Goal: Navigation & Orientation: Understand site structure

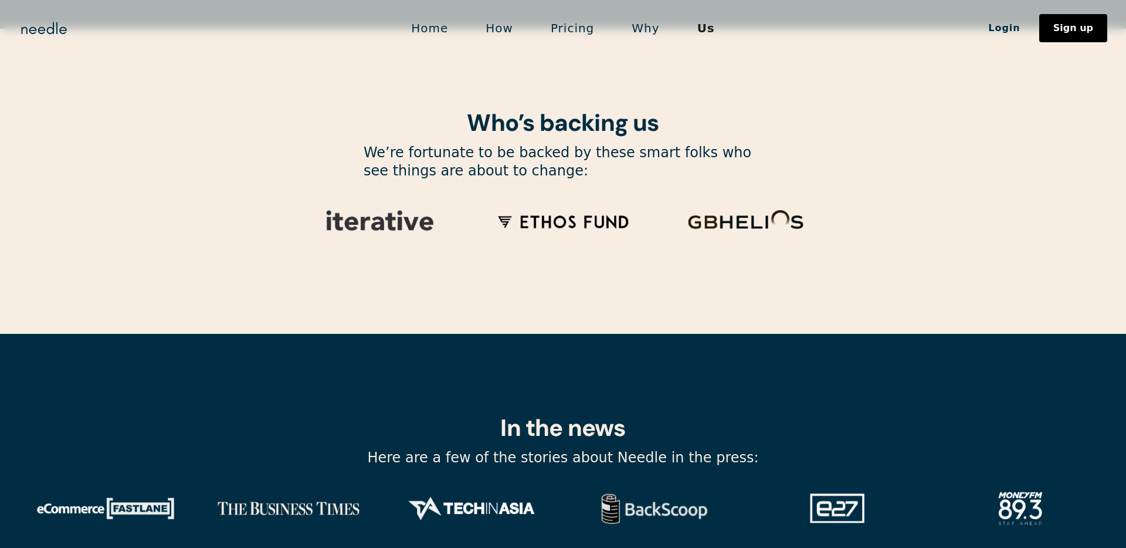
scroll to position [3896, 0]
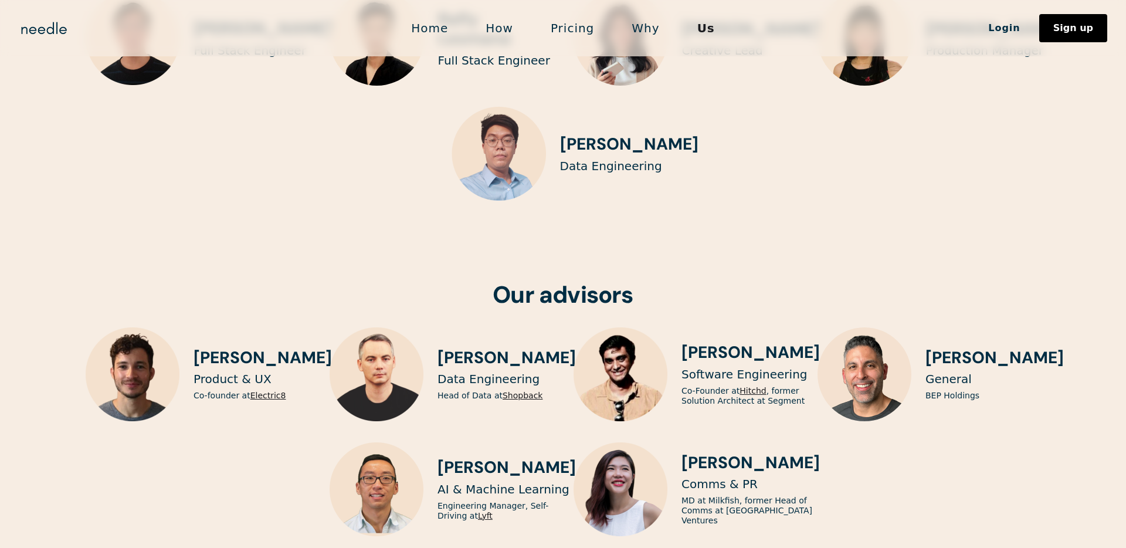
click at [580, 25] on link "Pricing" at bounding box center [572, 28] width 81 height 25
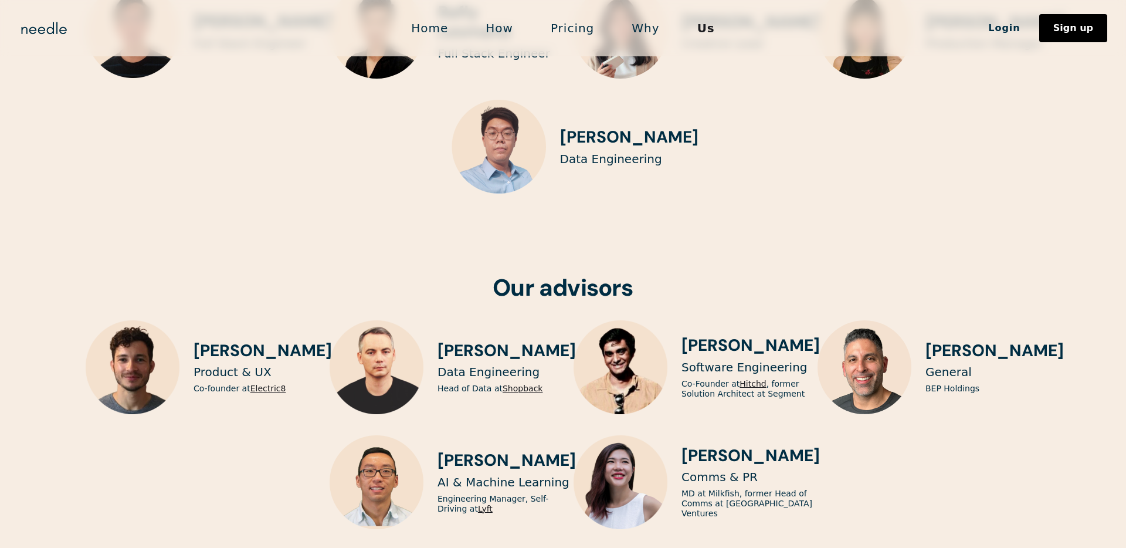
scroll to position [2972, 0]
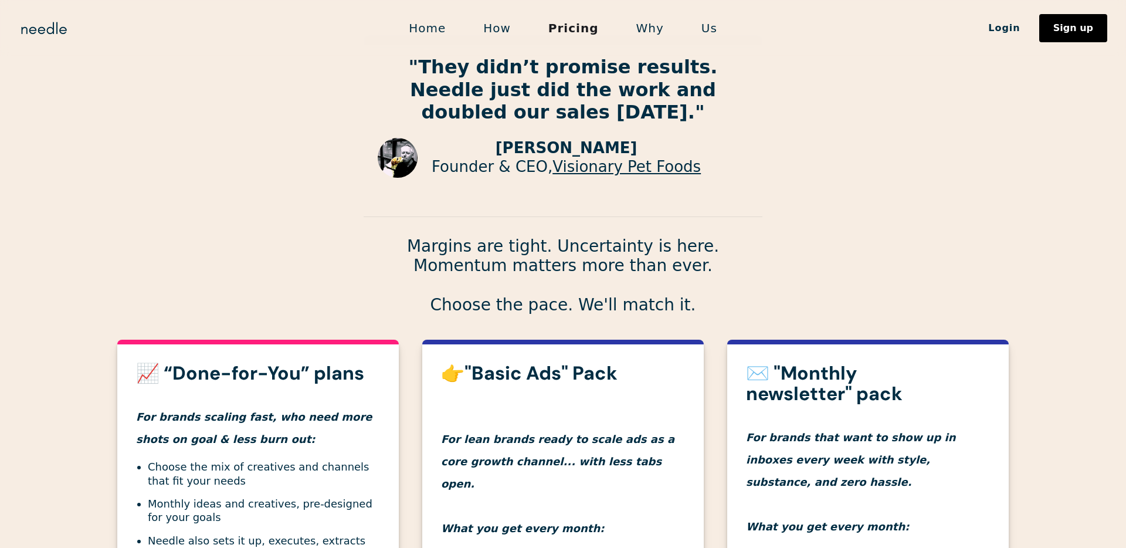
scroll to position [138, 0]
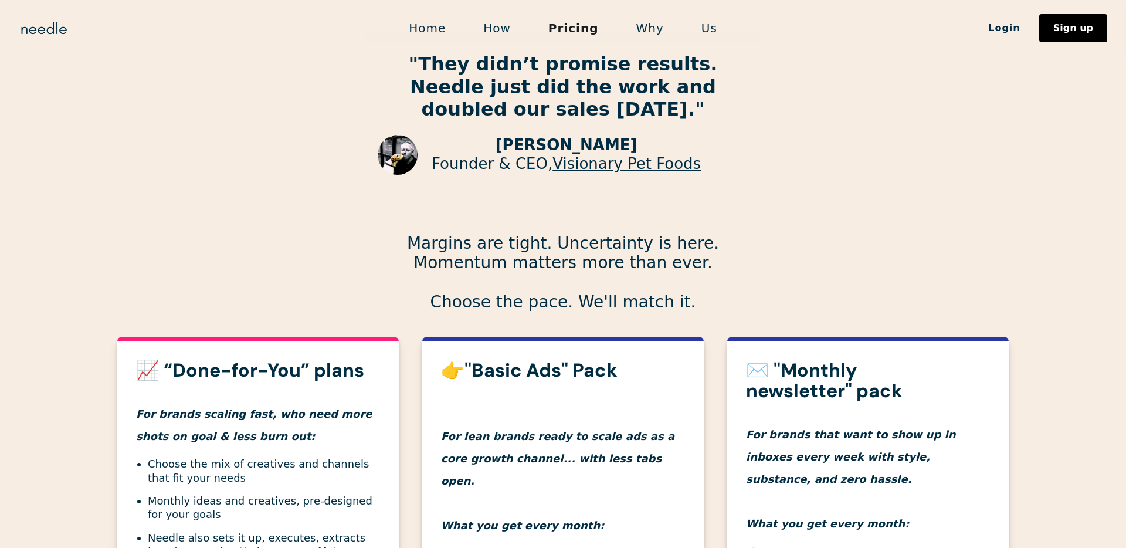
click at [497, 28] on link "How" at bounding box center [497, 28] width 65 height 25
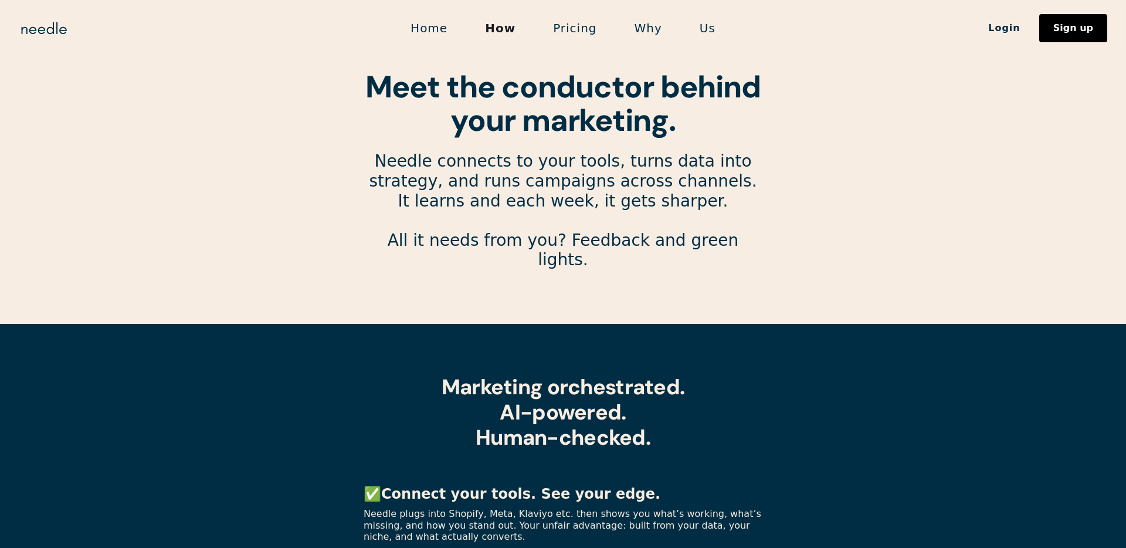
click at [688, 28] on link "Us" at bounding box center [707, 28] width 53 height 25
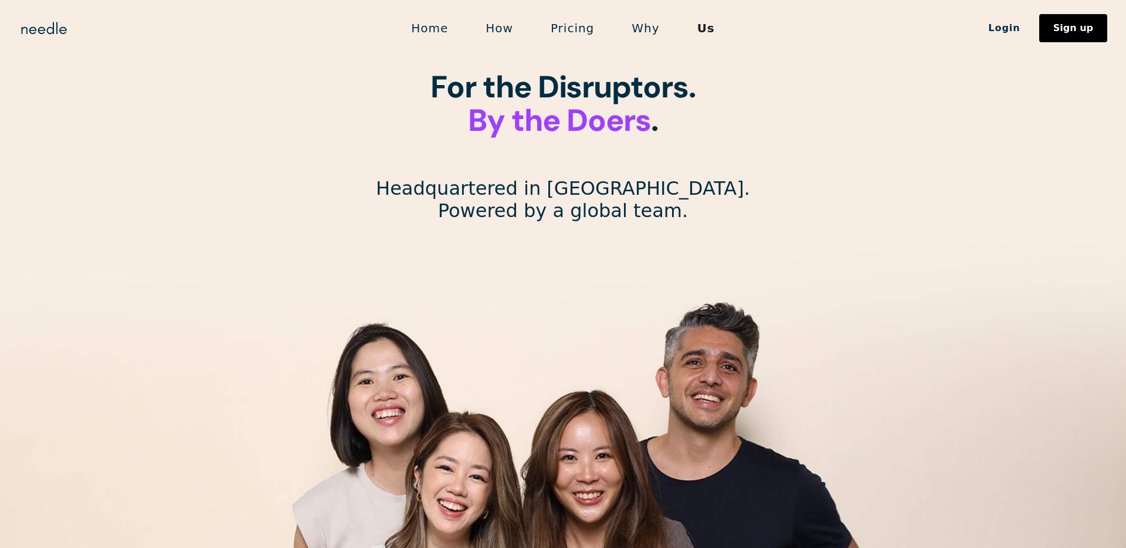
click at [439, 19] on link "Home" at bounding box center [429, 28] width 74 height 25
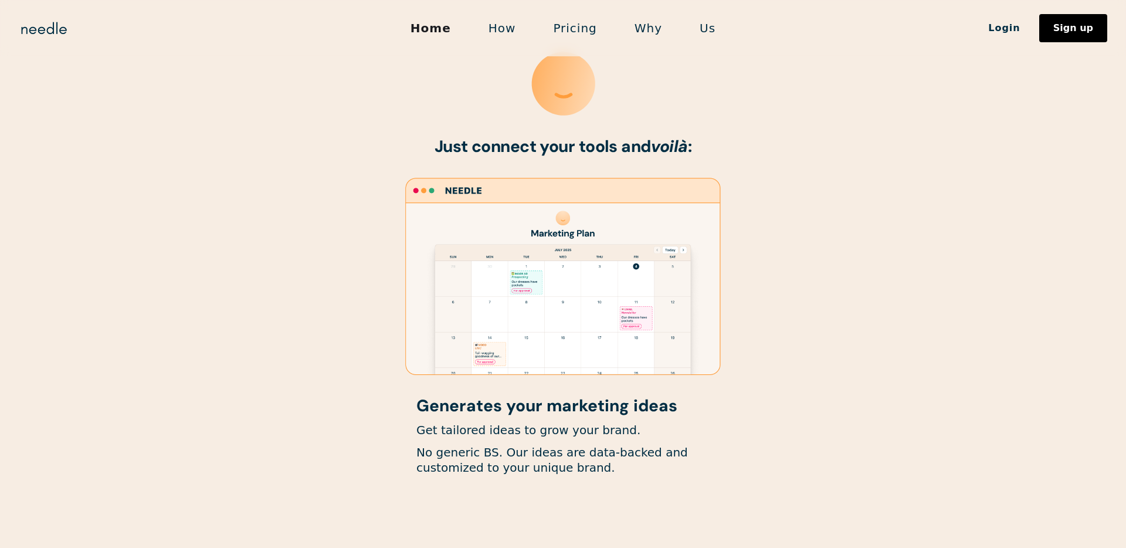
scroll to position [591, 0]
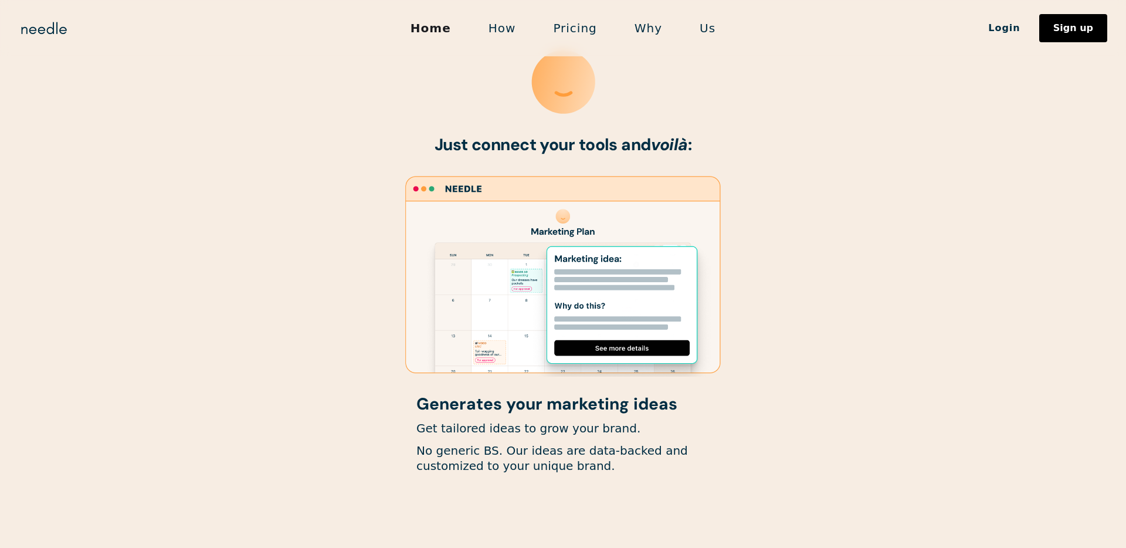
click at [702, 27] on link "Us" at bounding box center [707, 28] width 53 height 25
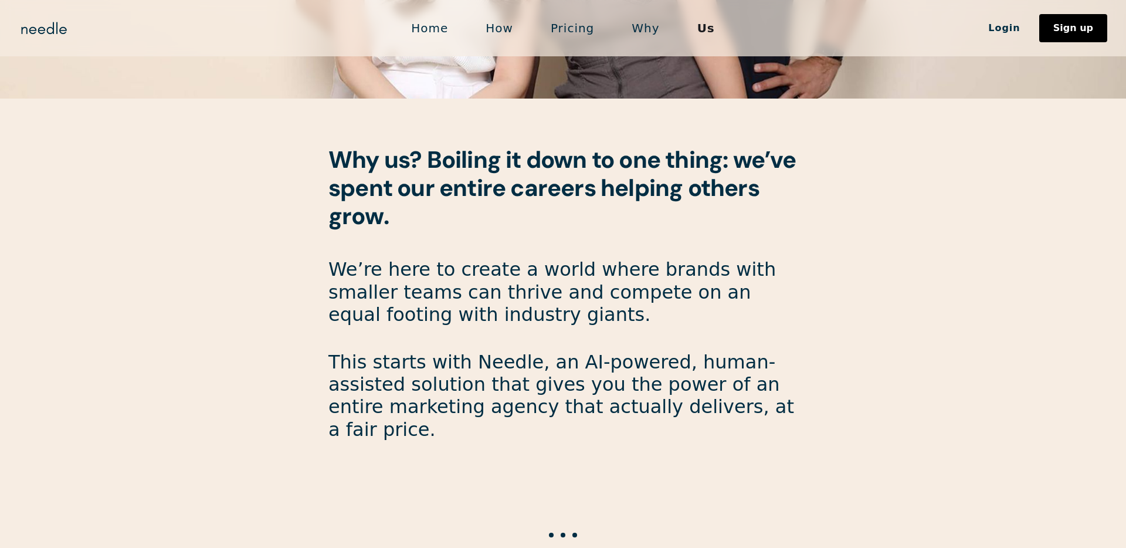
scroll to position [728, 0]
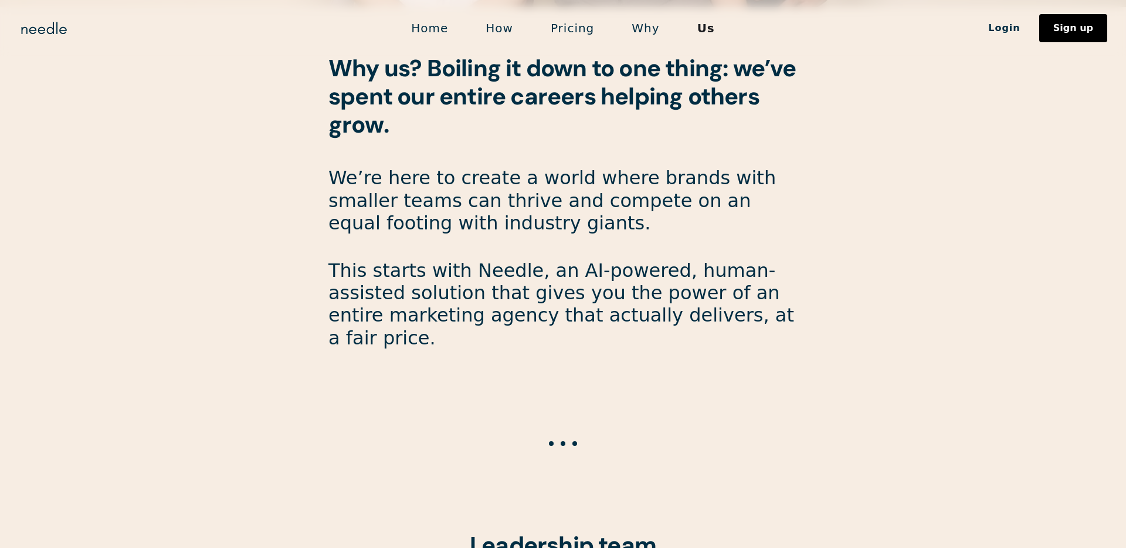
click at [436, 29] on link "Home" at bounding box center [429, 28] width 74 height 25
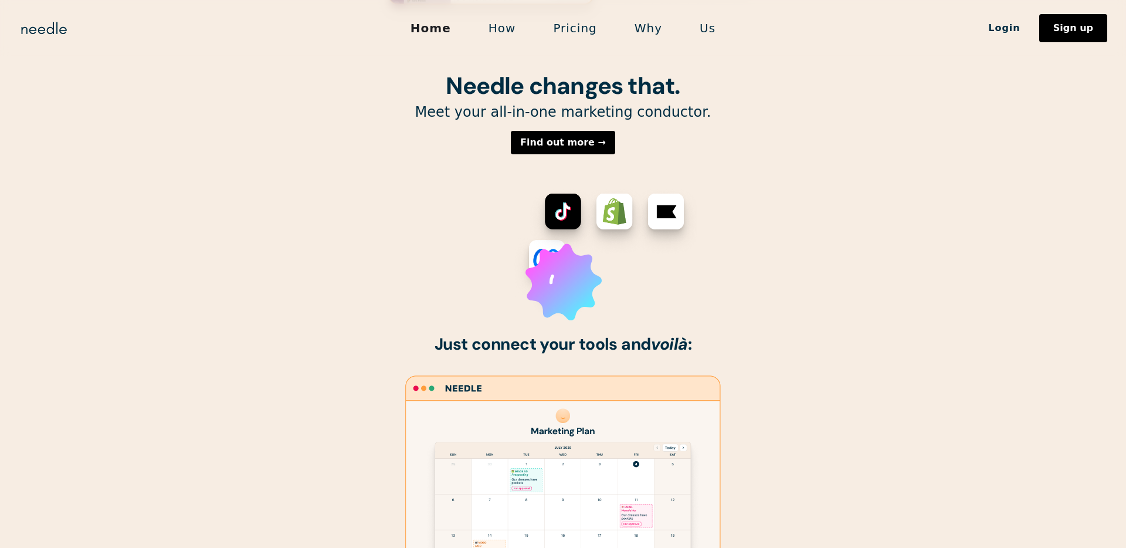
scroll to position [511, 0]
